Goal: Task Accomplishment & Management: Use online tool/utility

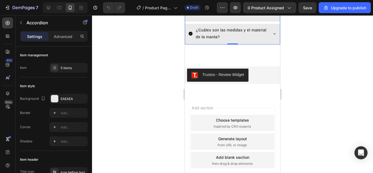
click at [305, 71] on div at bounding box center [232, 94] width 281 height 158
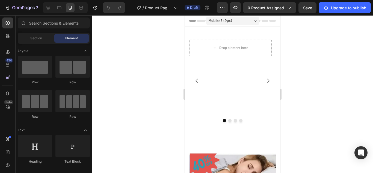
drag, startPoint x: 277, startPoint y: 137, endPoint x: 465, endPoint y: 33, distance: 214.8
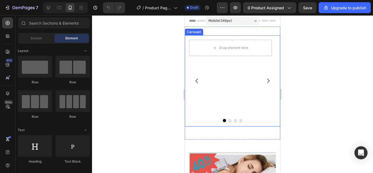
click at [217, 84] on div "Drop element here Row" at bounding box center [230, 80] width 91 height 91
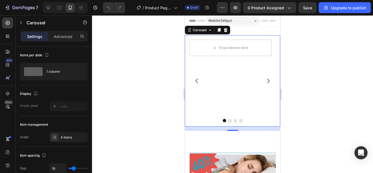
click at [223, 87] on div "Drop element here Row" at bounding box center [230, 80] width 91 height 91
click at [222, 84] on div "Drop element here Row" at bounding box center [230, 80] width 91 height 91
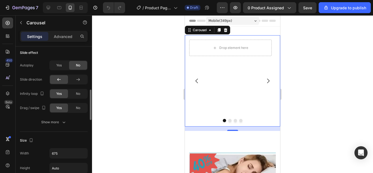
scroll to position [192, 0]
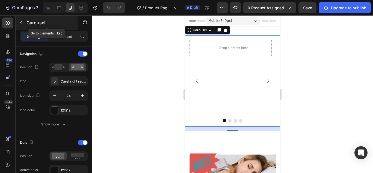
click at [22, 23] on icon "button" at bounding box center [21, 22] width 4 height 4
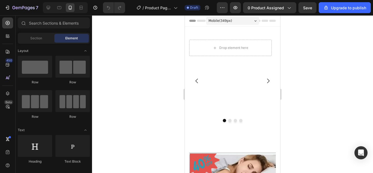
click at [22, 23] on icon at bounding box center [23, 23] width 4 height 4
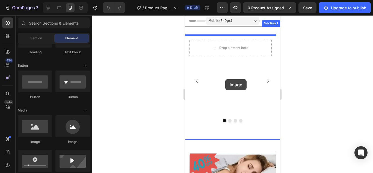
drag, startPoint x: 227, startPoint y: 150, endPoint x: 225, endPoint y: 79, distance: 70.5
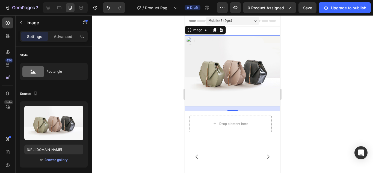
click at [270, 66] on img at bounding box center [232, 71] width 95 height 72
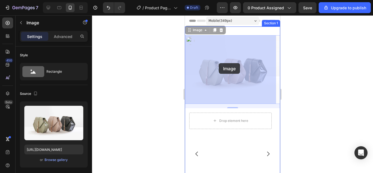
drag, startPoint x: 270, startPoint y: 66, endPoint x: 219, endPoint y: 63, distance: 51.1
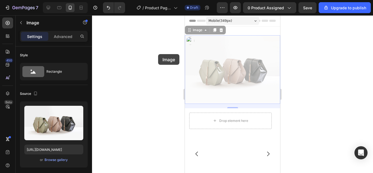
drag, startPoint x: 228, startPoint y: 61, endPoint x: 158, endPoint y: 54, distance: 71.1
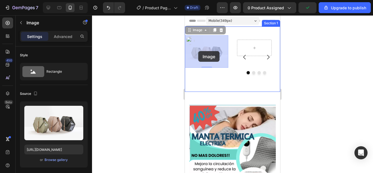
drag, startPoint x: 215, startPoint y: 54, endPoint x: 204, endPoint y: 52, distance: 10.8
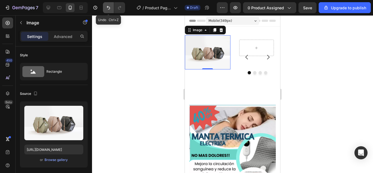
click at [110, 8] on icon "Undo/Redo" at bounding box center [108, 8] width 3 height 4
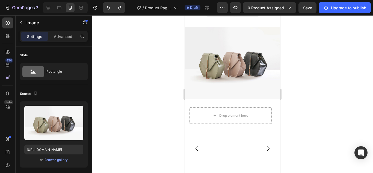
scroll to position [0, 0]
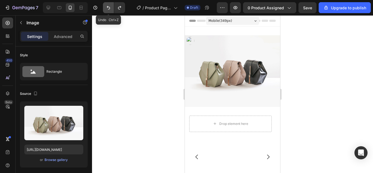
click at [110, 8] on icon "Undo/Redo" at bounding box center [108, 7] width 5 height 5
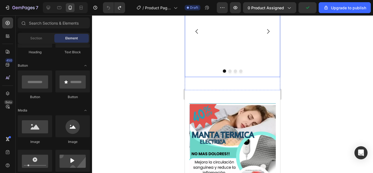
scroll to position [55, 0]
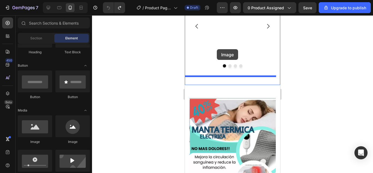
drag, startPoint x: 214, startPoint y: 146, endPoint x: 217, endPoint y: 49, distance: 96.7
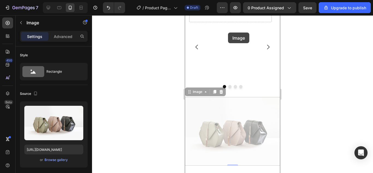
drag, startPoint x: 241, startPoint y: 108, endPoint x: 228, endPoint y: 32, distance: 77.2
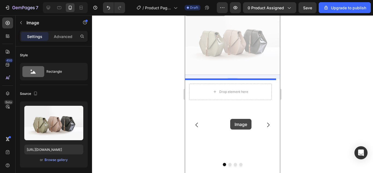
drag, startPoint x: 229, startPoint y: 52, endPoint x: 230, endPoint y: 119, distance: 66.9
drag, startPoint x: 216, startPoint y: 43, endPoint x: 224, endPoint y: 122, distance: 79.1
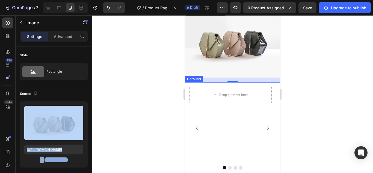
drag, startPoint x: 240, startPoint y: 135, endPoint x: 238, endPoint y: 121, distance: 14.2
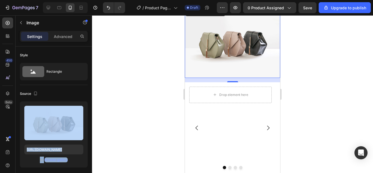
click at [320, 73] on div at bounding box center [232, 94] width 281 height 158
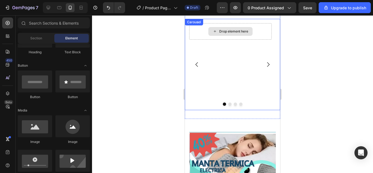
scroll to position [109, 0]
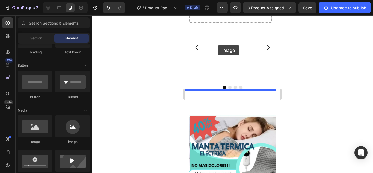
drag, startPoint x: 217, startPoint y: 143, endPoint x: 218, endPoint y: 45, distance: 97.8
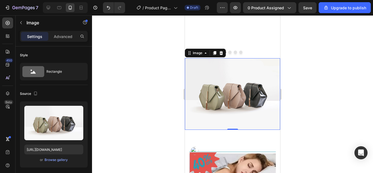
scroll to position [137, 0]
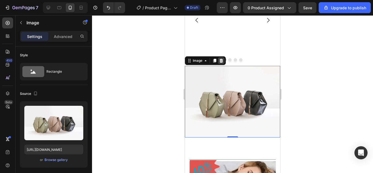
click at [221, 59] on icon at bounding box center [222, 61] width 4 height 4
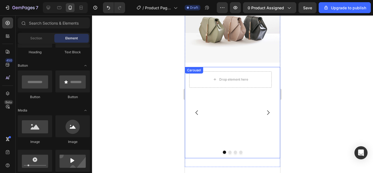
scroll to position [0, 0]
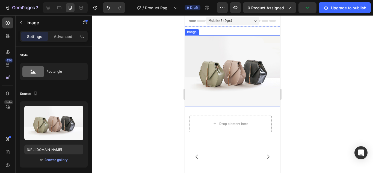
click at [193, 32] on div "Image" at bounding box center [192, 31] width 12 height 5
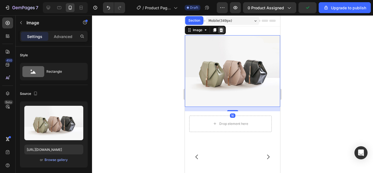
click at [221, 27] on div at bounding box center [221, 30] width 7 height 7
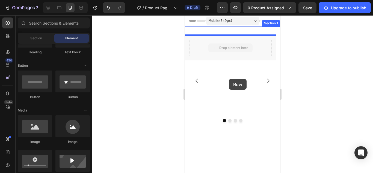
drag, startPoint x: 233, startPoint y: 50, endPoint x: 229, endPoint y: 79, distance: 29.5
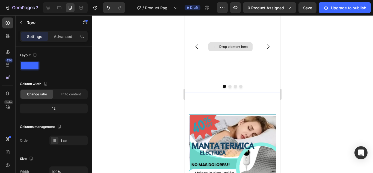
scroll to position [55, 0]
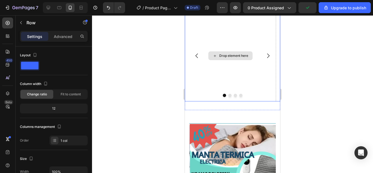
click at [223, 55] on div "Drop element here" at bounding box center [233, 56] width 29 height 4
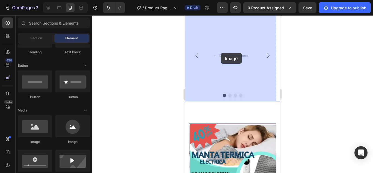
drag, startPoint x: 218, startPoint y: 139, endPoint x: 221, endPoint y: 53, distance: 85.8
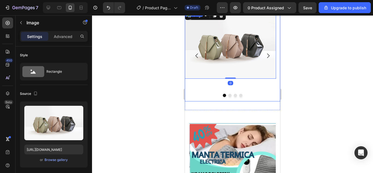
click at [265, 55] on icon "Carousel Next Arrow" at bounding box center [268, 55] width 7 height 7
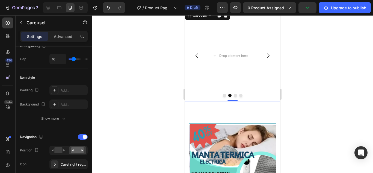
scroll to position [0, 0]
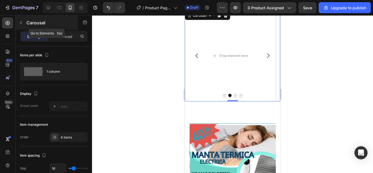
click at [21, 22] on icon "button" at bounding box center [21, 22] width 2 height 3
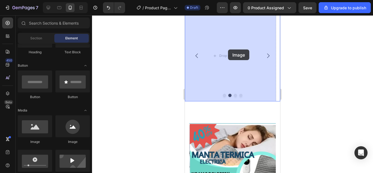
drag, startPoint x: 221, startPoint y: 144, endPoint x: 228, endPoint y: 49, distance: 95.3
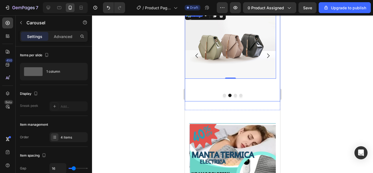
click at [265, 54] on icon "Carousel Next Arrow" at bounding box center [268, 55] width 7 height 7
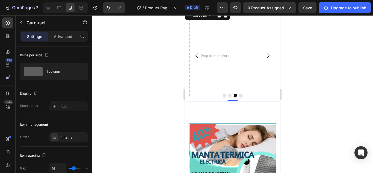
click at [28, 34] on p "Settings" at bounding box center [34, 37] width 15 height 6
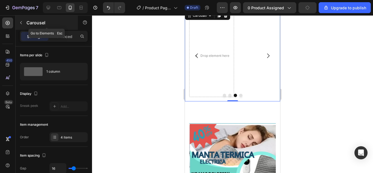
click at [22, 22] on icon "button" at bounding box center [21, 22] width 4 height 4
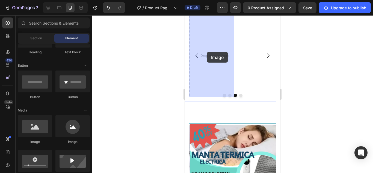
drag, startPoint x: 218, startPoint y: 147, endPoint x: 207, endPoint y: 52, distance: 95.4
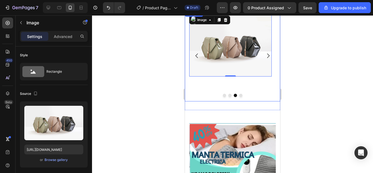
click at [267, 54] on icon "Carousel Next Arrow" at bounding box center [268, 56] width 2 height 5
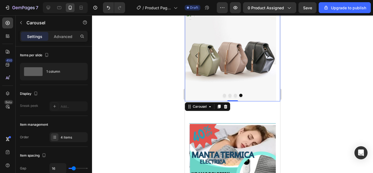
click at [191, 59] on button "Carousel Back Arrow" at bounding box center [196, 55] width 15 height 15
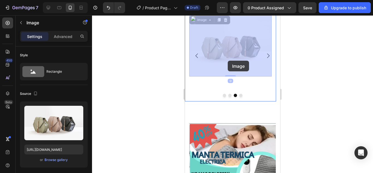
drag, startPoint x: 221, startPoint y: 48, endPoint x: 228, endPoint y: 61, distance: 14.5
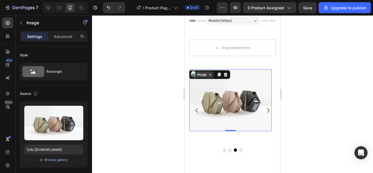
click at [201, 76] on div "Image" at bounding box center [202, 74] width 12 height 5
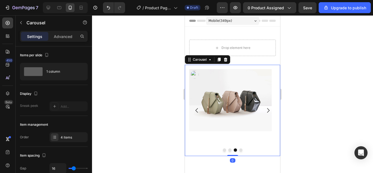
click at [192, 105] on button "Carousel Back Arrow" at bounding box center [196, 110] width 15 height 15
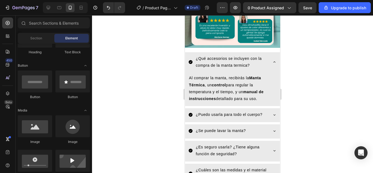
scroll to position [791, 0]
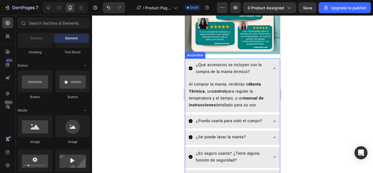
click at [272, 66] on icon at bounding box center [274, 68] width 4 height 4
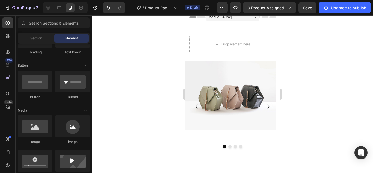
scroll to position [0, 0]
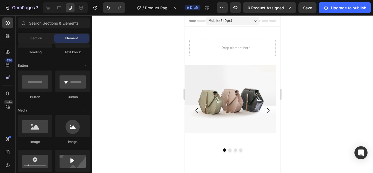
drag, startPoint x: 280, startPoint y: 133, endPoint x: 493, endPoint y: 30, distance: 236.7
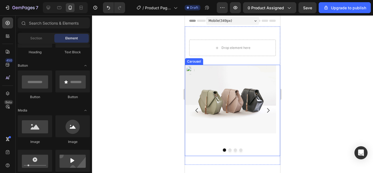
click at [267, 111] on icon "Carousel Next Arrow" at bounding box center [268, 110] width 2 height 5
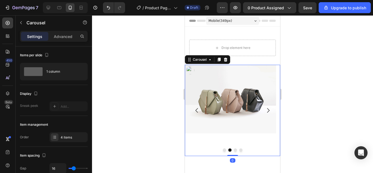
click at [267, 111] on icon "Carousel Next Arrow" at bounding box center [268, 110] width 2 height 5
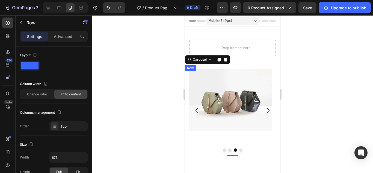
click at [238, 152] on div "Image Row" at bounding box center [230, 110] width 91 height 91
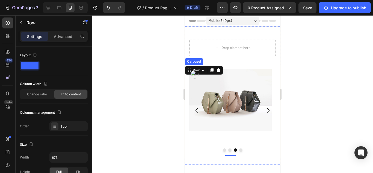
click at [265, 109] on icon "Carousel Next Arrow" at bounding box center [268, 110] width 7 height 7
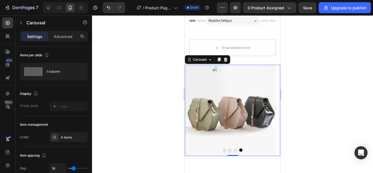
click at [223, 150] on button "Dot" at bounding box center [224, 149] width 3 height 3
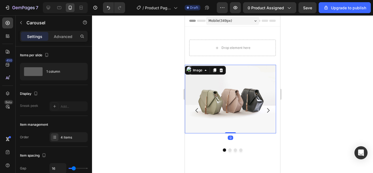
click at [220, 94] on img at bounding box center [230, 99] width 91 height 69
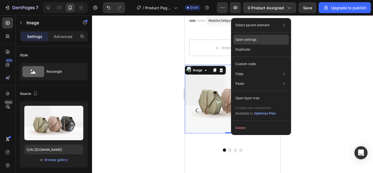
click at [253, 39] on p "Open settings" at bounding box center [245, 39] width 21 height 5
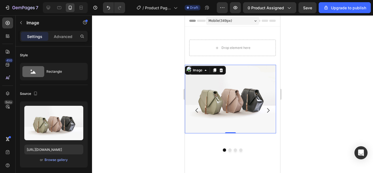
click at [239, 90] on img at bounding box center [230, 99] width 91 height 69
click at [205, 73] on div "Image" at bounding box center [197, 70] width 23 height 7
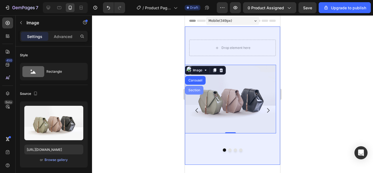
click at [194, 91] on div "Section" at bounding box center [194, 89] width 14 height 3
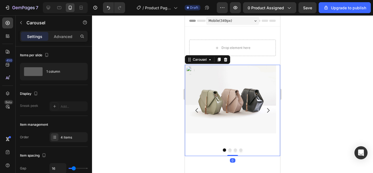
click at [265, 107] on icon "Carousel Next Arrow" at bounding box center [268, 110] width 7 height 7
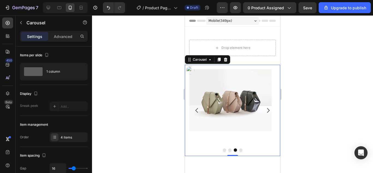
click at [265, 107] on icon "Carousel Next Arrow" at bounding box center [268, 110] width 7 height 7
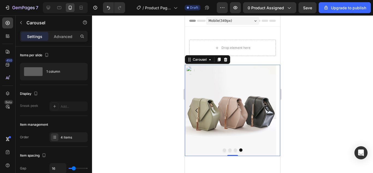
click at [196, 107] on icon "Carousel Back Arrow" at bounding box center [197, 110] width 7 height 7
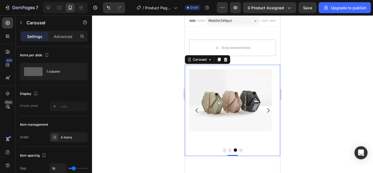
click at [319, 94] on div at bounding box center [232, 94] width 281 height 158
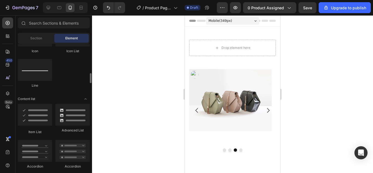
scroll to position [300, 0]
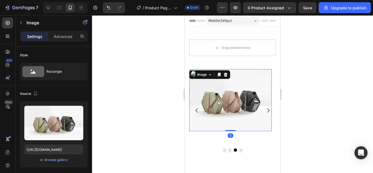
click at [235, 103] on img at bounding box center [230, 100] width 82 height 62
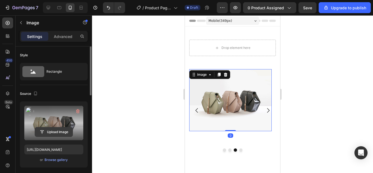
click at [55, 130] on input "file" at bounding box center [54, 131] width 38 height 9
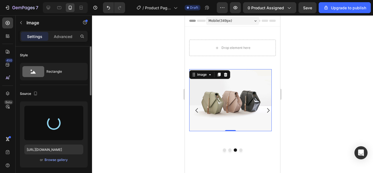
type input "[URL][DOMAIN_NAME]"
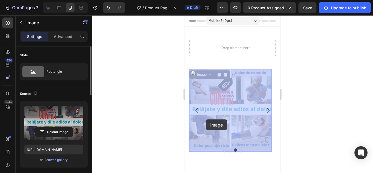
drag, startPoint x: 258, startPoint y: 123, endPoint x: 206, endPoint y: 119, distance: 51.7
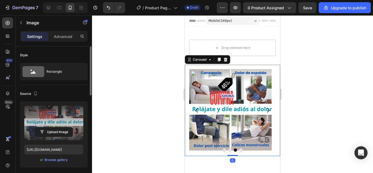
click at [265, 109] on icon "Carousel Next Arrow" at bounding box center [268, 110] width 7 height 7
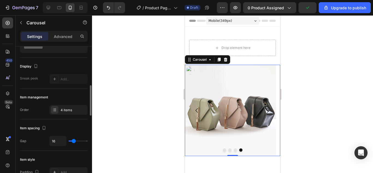
scroll to position [55, 0]
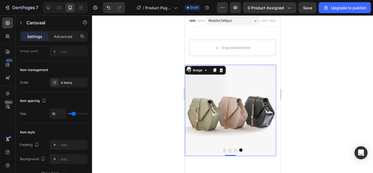
click at [236, 117] on img at bounding box center [230, 110] width 91 height 91
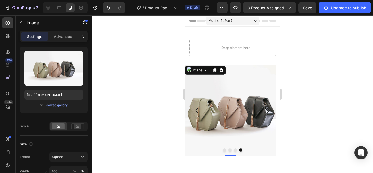
scroll to position [0, 0]
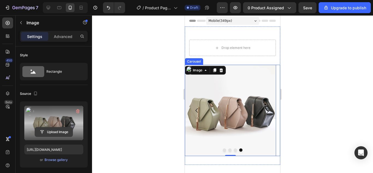
click at [53, 128] on input "file" at bounding box center [54, 131] width 38 height 9
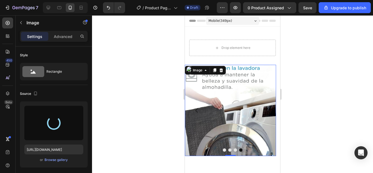
type input "[URL][DOMAIN_NAME]"
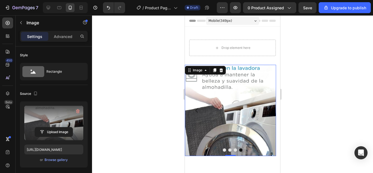
click at [309, 124] on div at bounding box center [232, 94] width 281 height 158
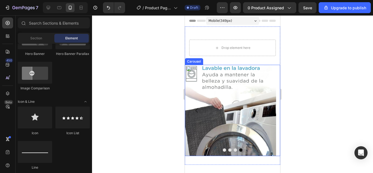
click at [268, 115] on button "Carousel Next Arrow" at bounding box center [268, 110] width 15 height 15
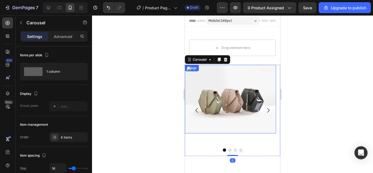
click at [226, 104] on img at bounding box center [230, 99] width 91 height 69
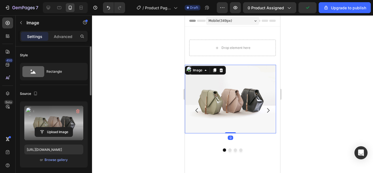
click at [47, 119] on label at bounding box center [53, 123] width 59 height 34
click at [47, 127] on input "file" at bounding box center [54, 131] width 38 height 9
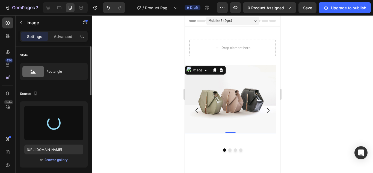
type input "[URL][DOMAIN_NAME]"
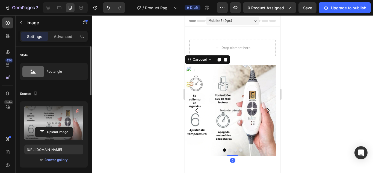
click at [267, 112] on icon "Carousel Next Arrow" at bounding box center [268, 110] width 2 height 5
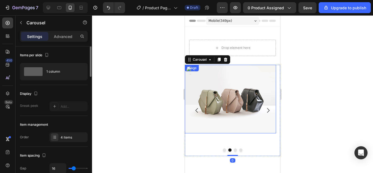
click at [233, 101] on img at bounding box center [230, 99] width 91 height 69
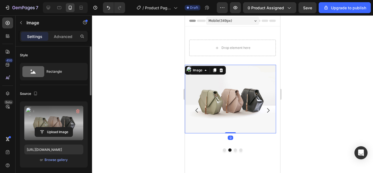
click at [60, 120] on label at bounding box center [53, 123] width 59 height 34
click at [60, 127] on input "file" at bounding box center [54, 131] width 38 height 9
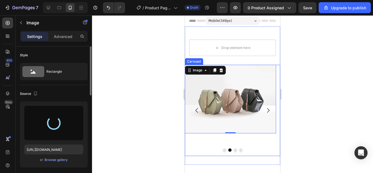
type input "[URL][DOMAIN_NAME]"
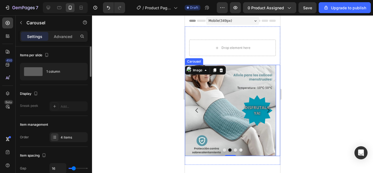
click at [265, 111] on icon "Carousel Next Arrow" at bounding box center [268, 110] width 7 height 7
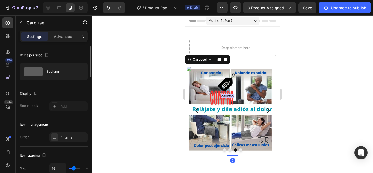
click at [265, 111] on icon "Carousel Next Arrow" at bounding box center [268, 110] width 7 height 7
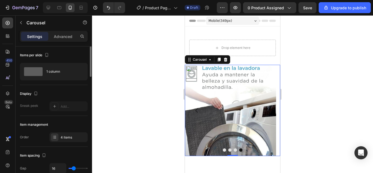
click at [265, 111] on icon "Carousel Next Arrow" at bounding box center [268, 110] width 7 height 7
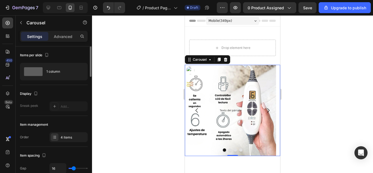
click at [265, 111] on icon "Carousel Next Arrow" at bounding box center [268, 110] width 7 height 7
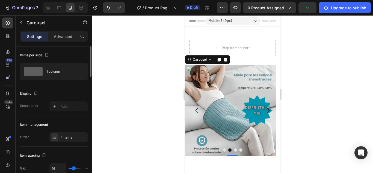
click at [265, 111] on icon "Carousel Next Arrow" at bounding box center [268, 110] width 7 height 7
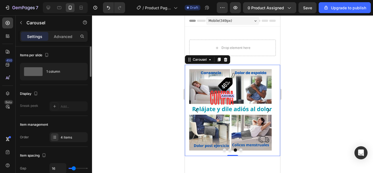
click at [346, 124] on div at bounding box center [232, 94] width 281 height 158
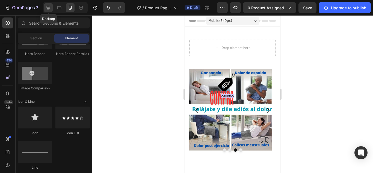
click at [46, 6] on icon at bounding box center [48, 7] width 5 height 5
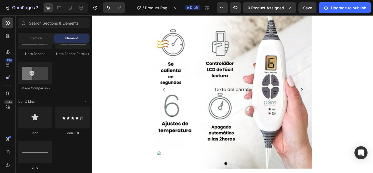
scroll to position [55, 0]
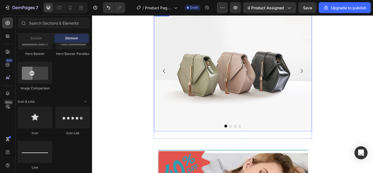
click at [242, 145] on div at bounding box center [256, 144] width 184 height 3
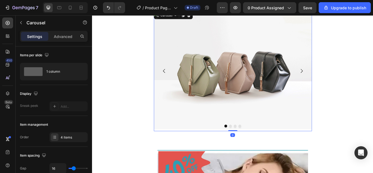
click at [246, 145] on button "Dot" at bounding box center [247, 144] width 3 height 3
click at [252, 145] on button "Dot" at bounding box center [253, 144] width 3 height 3
click at [257, 144] on button "Dot" at bounding box center [258, 144] width 3 height 3
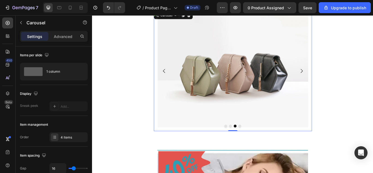
click at [260, 144] on div at bounding box center [256, 144] width 184 height 3
click at [262, 144] on button "Dot" at bounding box center [263, 144] width 3 height 3
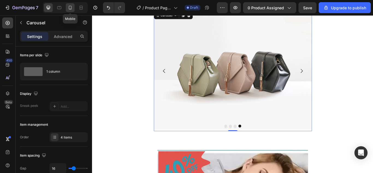
click at [69, 6] on icon at bounding box center [70, 8] width 3 height 4
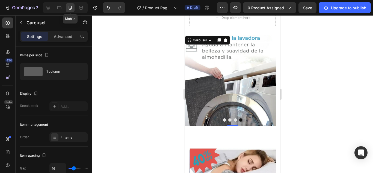
scroll to position [30, 0]
click at [49, 7] on icon at bounding box center [48, 7] width 5 height 5
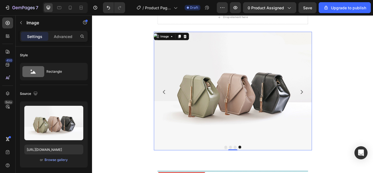
click at [253, 112] on img at bounding box center [256, 103] width 184 height 138
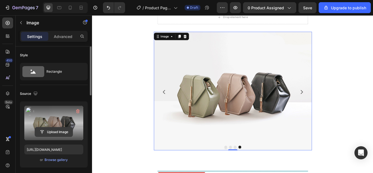
click at [51, 131] on input "file" at bounding box center [54, 131] width 38 height 9
type input "[URL][DOMAIN_NAME]"
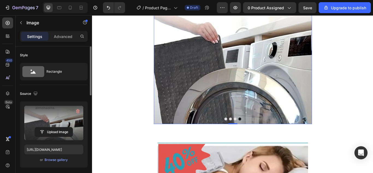
scroll to position [112, 0]
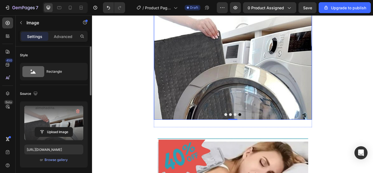
click at [174, 44] on icon "Carousel Back Arrow" at bounding box center [175, 44] width 2 height 5
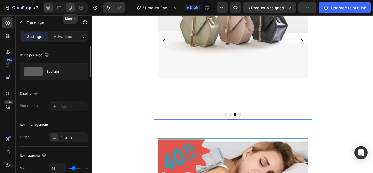
click at [70, 7] on icon at bounding box center [69, 7] width 5 height 5
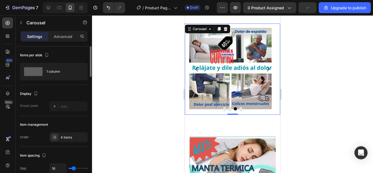
scroll to position [30, 0]
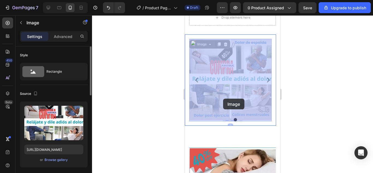
drag, startPoint x: 245, startPoint y: 100, endPoint x: 235, endPoint y: 99, distance: 9.9
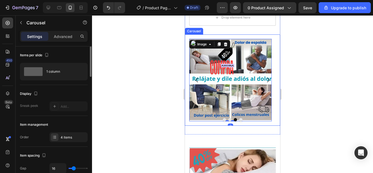
click at [240, 121] on div at bounding box center [232, 119] width 95 height 3
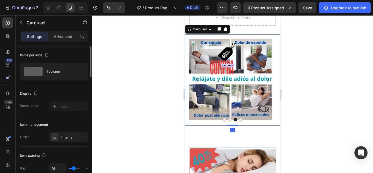
click at [266, 77] on icon "Carousel Next Arrow" at bounding box center [268, 80] width 7 height 7
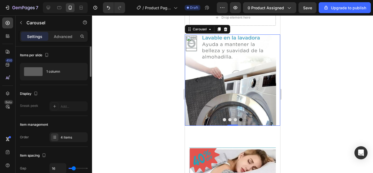
click at [198, 78] on icon "Carousel Back Arrow" at bounding box center [197, 80] width 7 height 7
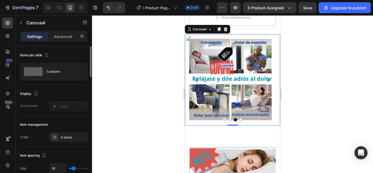
click at [198, 78] on icon "Carousel Back Arrow" at bounding box center [197, 80] width 2 height 5
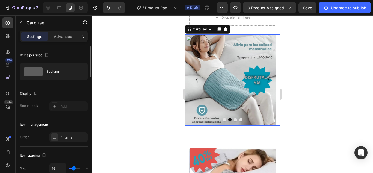
click at [198, 78] on icon "Carousel Back Arrow" at bounding box center [197, 80] width 2 height 5
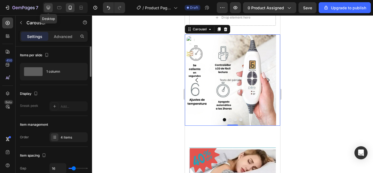
click at [49, 8] on icon at bounding box center [49, 8] width 4 height 4
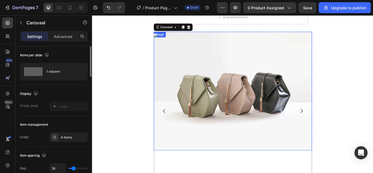
click at [247, 158] on img at bounding box center [256, 103] width 184 height 138
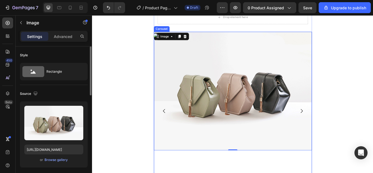
click at [334, 124] on icon "Carousel Next Arrow" at bounding box center [336, 126] width 7 height 7
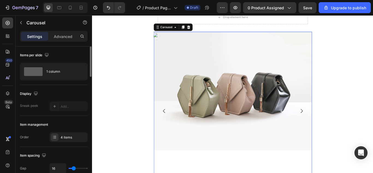
click at [334, 124] on icon "Carousel Next Arrow" at bounding box center [336, 126] width 7 height 7
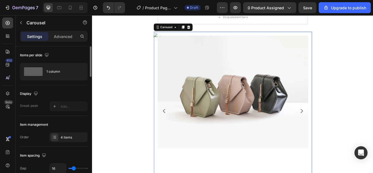
click at [334, 124] on icon "Carousel Next Arrow" at bounding box center [336, 126] width 7 height 7
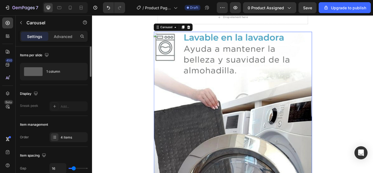
click at [334, 124] on icon "Carousel Next Arrow" at bounding box center [336, 126] width 7 height 7
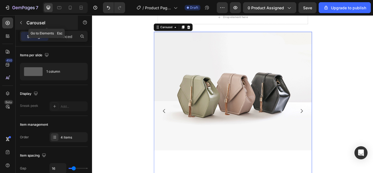
click at [28, 23] on p "Carousel" at bounding box center [49, 22] width 46 height 7
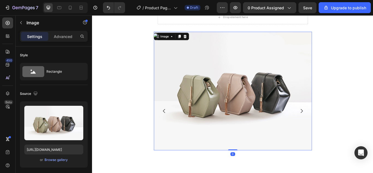
click at [235, 108] on img at bounding box center [256, 103] width 184 height 138
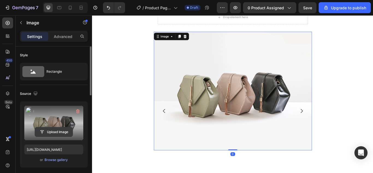
click at [59, 132] on input "file" at bounding box center [54, 131] width 38 height 9
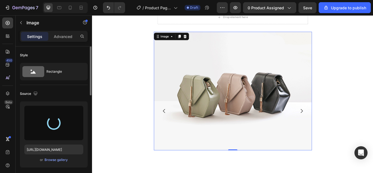
type input "[URL][DOMAIN_NAME]"
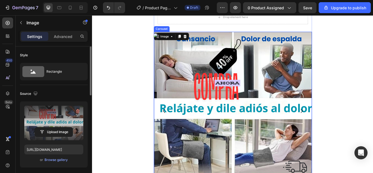
click at [334, 126] on icon "Carousel Next Arrow" at bounding box center [336, 126] width 7 height 7
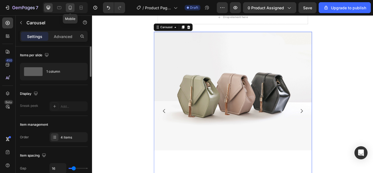
click at [71, 10] on div at bounding box center [70, 7] width 9 height 9
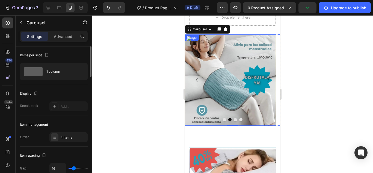
click at [200, 93] on img at bounding box center [230, 79] width 91 height 91
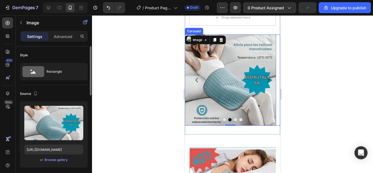
click at [196, 81] on icon "Carousel Back Arrow" at bounding box center [197, 80] width 7 height 7
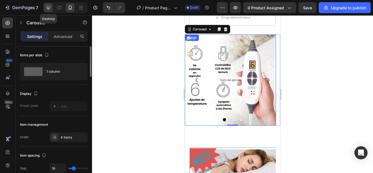
click at [49, 8] on icon at bounding box center [49, 8] width 4 height 4
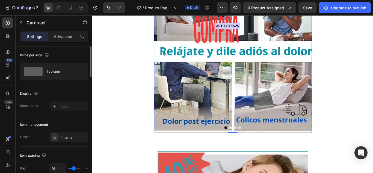
scroll to position [112, 0]
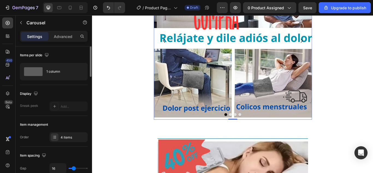
click at [333, 44] on icon "Carousel Next Arrow" at bounding box center [336, 45] width 7 height 7
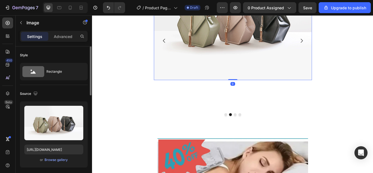
click at [244, 48] on img at bounding box center [256, 21] width 184 height 138
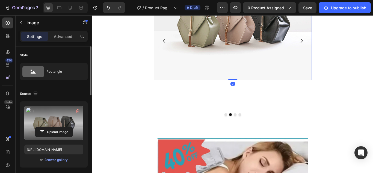
click at [58, 122] on label at bounding box center [53, 123] width 59 height 34
click at [58, 127] on input "file" at bounding box center [54, 131] width 38 height 9
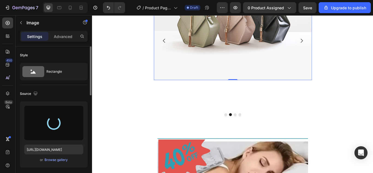
type input "[URL][DOMAIN_NAME]"
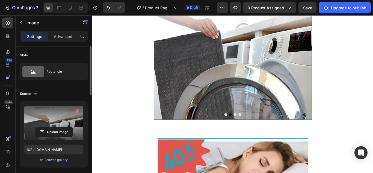
click at [343, 46] on img at bounding box center [256, 44] width 184 height 184
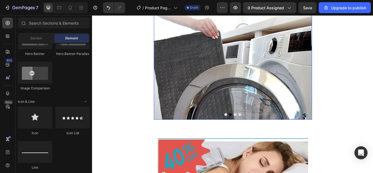
click at [341, 51] on button "Carousel Next Arrow" at bounding box center [336, 44] width 15 height 15
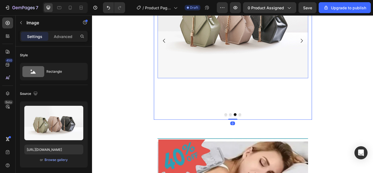
click at [241, 56] on img at bounding box center [256, 23] width 176 height 132
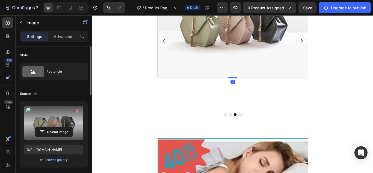
click at [65, 116] on label at bounding box center [53, 123] width 59 height 34
click at [65, 127] on input "file" at bounding box center [54, 131] width 38 height 9
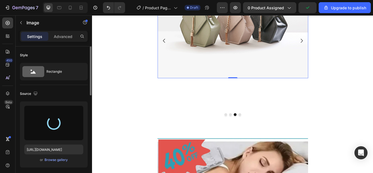
type input "[URL][DOMAIN_NAME]"
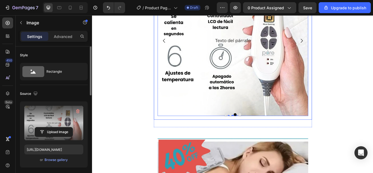
click at [336, 44] on icon "Carousel Next Arrow" at bounding box center [336, 45] width 7 height 7
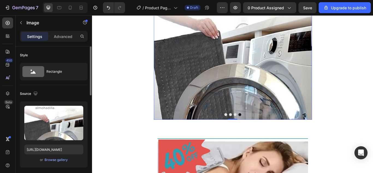
click at [283, 85] on img at bounding box center [256, 44] width 184 height 184
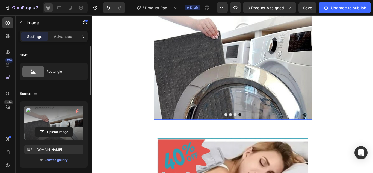
click at [47, 124] on label at bounding box center [53, 123] width 59 height 34
click at [47, 127] on input "file" at bounding box center [54, 131] width 38 height 9
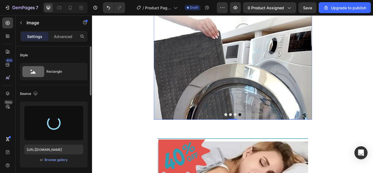
type input "[URL][DOMAIN_NAME]"
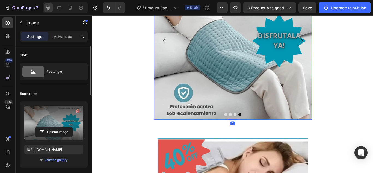
click at [335, 46] on icon "Carousel Next Arrow" at bounding box center [336, 45] width 7 height 7
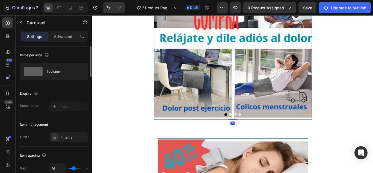
click at [335, 46] on icon "Carousel Next Arrow" at bounding box center [336, 45] width 7 height 7
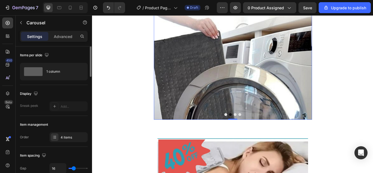
click at [335, 46] on icon "Carousel Next Arrow" at bounding box center [336, 45] width 7 height 7
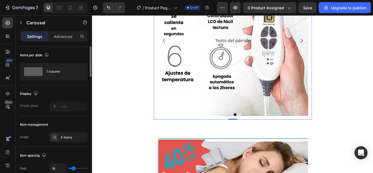
click at [335, 46] on icon "Carousel Next Arrow" at bounding box center [336, 45] width 7 height 7
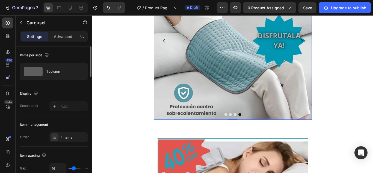
click at [335, 46] on icon "Carousel Next Arrow" at bounding box center [336, 45] width 7 height 7
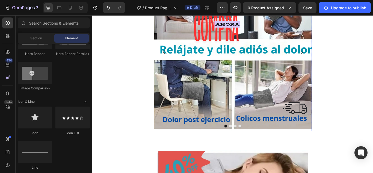
scroll to position [140, 0]
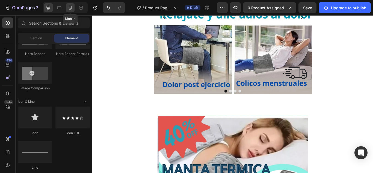
click at [71, 8] on icon at bounding box center [69, 7] width 5 height 5
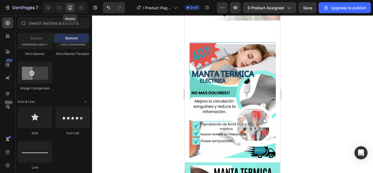
scroll to position [93, 0]
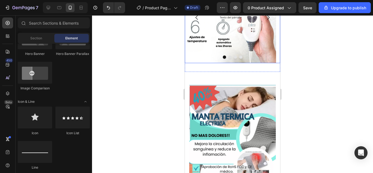
click at [265, 19] on icon "Carousel Next Arrow" at bounding box center [268, 17] width 7 height 7
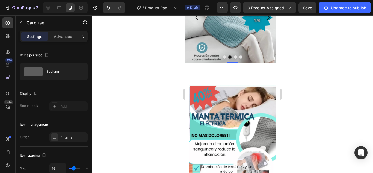
click at [197, 16] on icon "Carousel Back Arrow" at bounding box center [197, 17] width 2 height 5
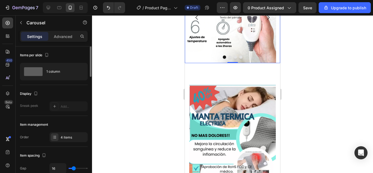
scroll to position [55, 0]
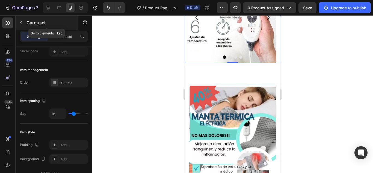
click at [19, 23] on icon "button" at bounding box center [21, 22] width 4 height 4
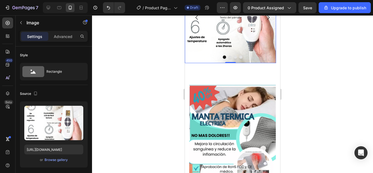
click at [238, 38] on img at bounding box center [230, 17] width 91 height 91
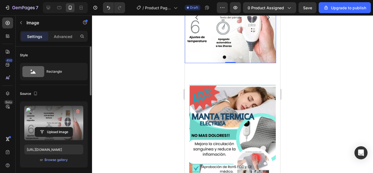
click at [64, 120] on label at bounding box center [53, 123] width 59 height 34
click at [64, 127] on input "file" at bounding box center [54, 131] width 38 height 9
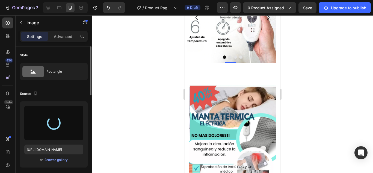
type input "[URL][DOMAIN_NAME]"
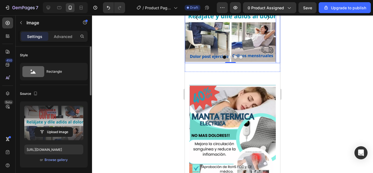
click at [265, 17] on icon "Carousel Next Arrow" at bounding box center [268, 17] width 7 height 7
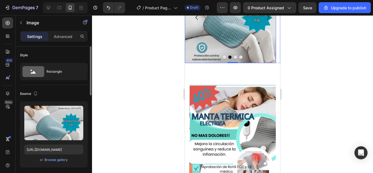
click at [239, 28] on img at bounding box center [230, 17] width 91 height 91
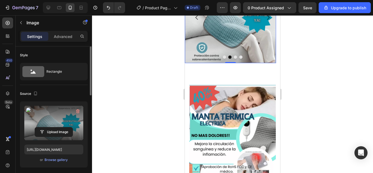
click at [62, 125] on label at bounding box center [53, 123] width 59 height 34
click at [62, 127] on input "file" at bounding box center [54, 131] width 38 height 9
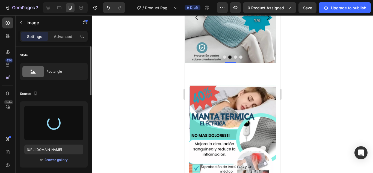
type input "[URL][DOMAIN_NAME]"
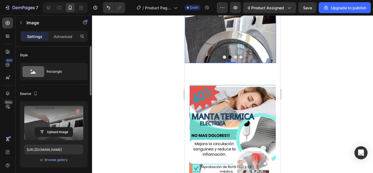
click at [271, 19] on button "Carousel Next Arrow" at bounding box center [268, 17] width 15 height 15
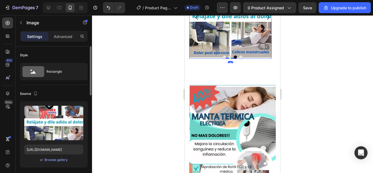
click at [263, 35] on img at bounding box center [230, 17] width 82 height 82
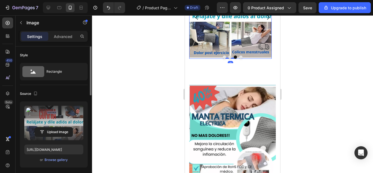
click at [57, 119] on label at bounding box center [53, 123] width 59 height 34
click at [57, 127] on input "file" at bounding box center [54, 131] width 38 height 9
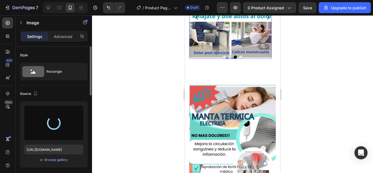
type input "[URL][DOMAIN_NAME]"
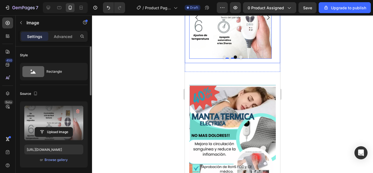
click at [266, 17] on icon "Carousel Next Arrow" at bounding box center [268, 17] width 7 height 7
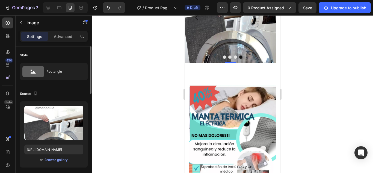
click at [228, 41] on img at bounding box center [230, 17] width 91 height 91
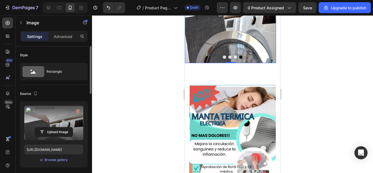
click at [62, 120] on label at bounding box center [53, 123] width 59 height 34
click at [62, 127] on input "file" at bounding box center [54, 131] width 38 height 9
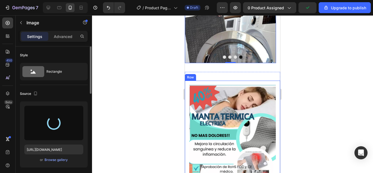
type input "[URL][DOMAIN_NAME]"
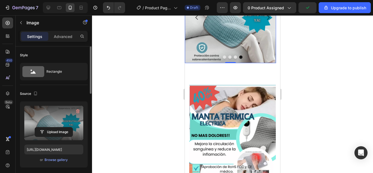
click at [318, 68] on div at bounding box center [232, 94] width 281 height 158
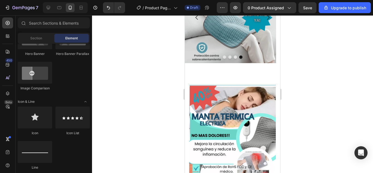
click at [320, 57] on div at bounding box center [232, 94] width 281 height 158
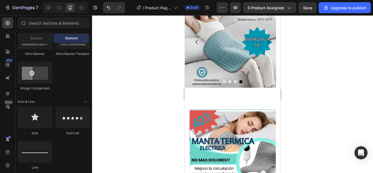
scroll to position [0, 0]
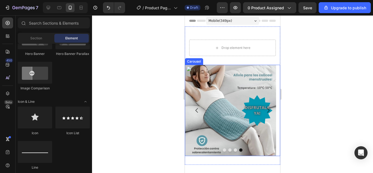
click at [196, 111] on icon "Carousel Back Arrow" at bounding box center [197, 110] width 7 height 7
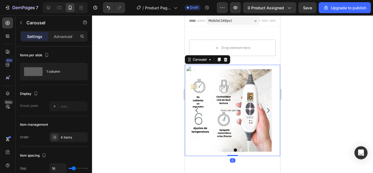
click at [196, 111] on icon "Carousel Back Arrow" at bounding box center [197, 110] width 7 height 7
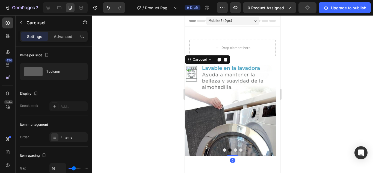
click at [196, 111] on icon "Carousel Back Arrow" at bounding box center [197, 110] width 7 height 7
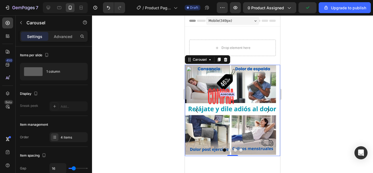
click at [196, 111] on icon "Carousel Back Arrow" at bounding box center [197, 110] width 7 height 7
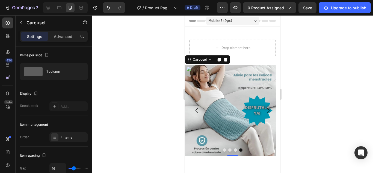
click at [196, 111] on icon "Carousel Back Arrow" at bounding box center [197, 110] width 7 height 7
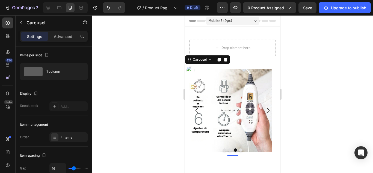
click at [196, 111] on icon "Carousel Back Arrow" at bounding box center [197, 110] width 7 height 7
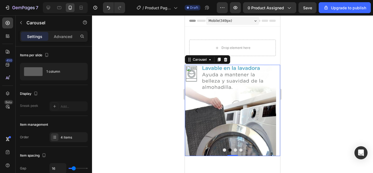
click at [196, 111] on icon "Carousel Back Arrow" at bounding box center [197, 110] width 2 height 5
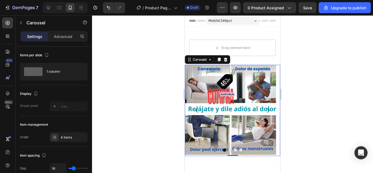
click at [331, 111] on div at bounding box center [232, 94] width 281 height 158
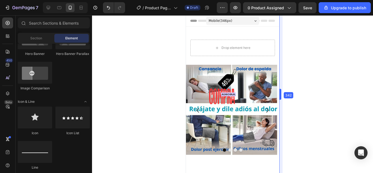
drag, startPoint x: 280, startPoint y: 93, endPoint x: 92, endPoint y: 91, distance: 188.5
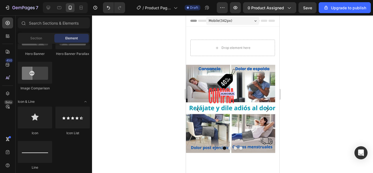
click at [317, 107] on div at bounding box center [232, 94] width 281 height 158
drag, startPoint x: 276, startPoint y: 162, endPoint x: 498, endPoint y: 21, distance: 262.1
click at [47, 5] on icon at bounding box center [48, 7] width 5 height 5
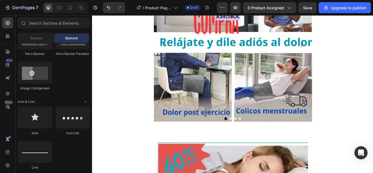
scroll to position [78, 0]
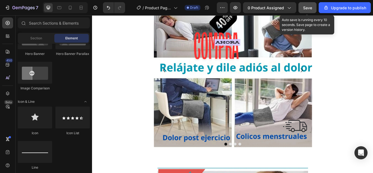
click at [308, 8] on span "Save" at bounding box center [307, 7] width 9 height 5
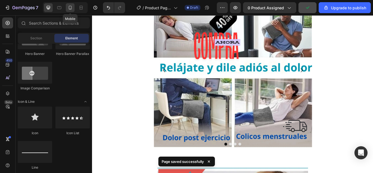
click at [68, 6] on icon at bounding box center [69, 7] width 5 height 5
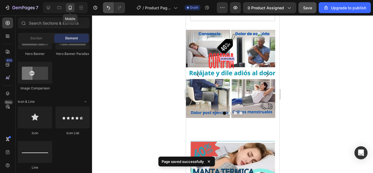
scroll to position [30, 0]
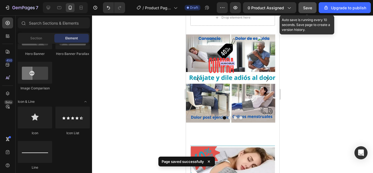
click at [309, 8] on span "Save" at bounding box center [307, 7] width 9 height 5
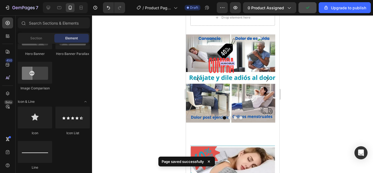
click at [346, 88] on div at bounding box center [232, 94] width 281 height 158
